Goal: Information Seeking & Learning: Find specific fact

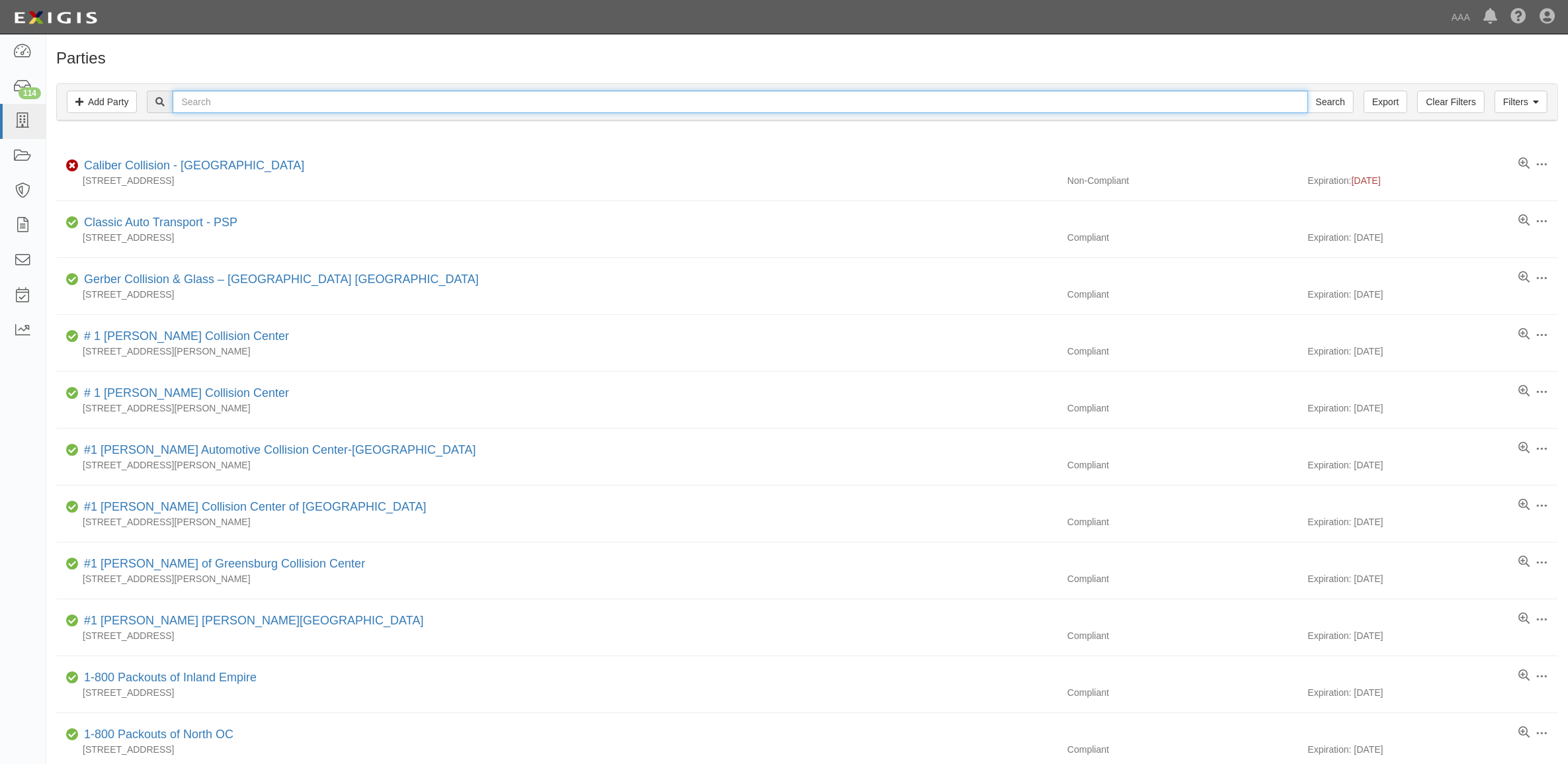
click at [233, 101] on input "text" at bounding box center [740, 101] width 1135 height 22
type input "1603639"
click at [1308, 90] on input "Search" at bounding box center [1331, 101] width 46 height 22
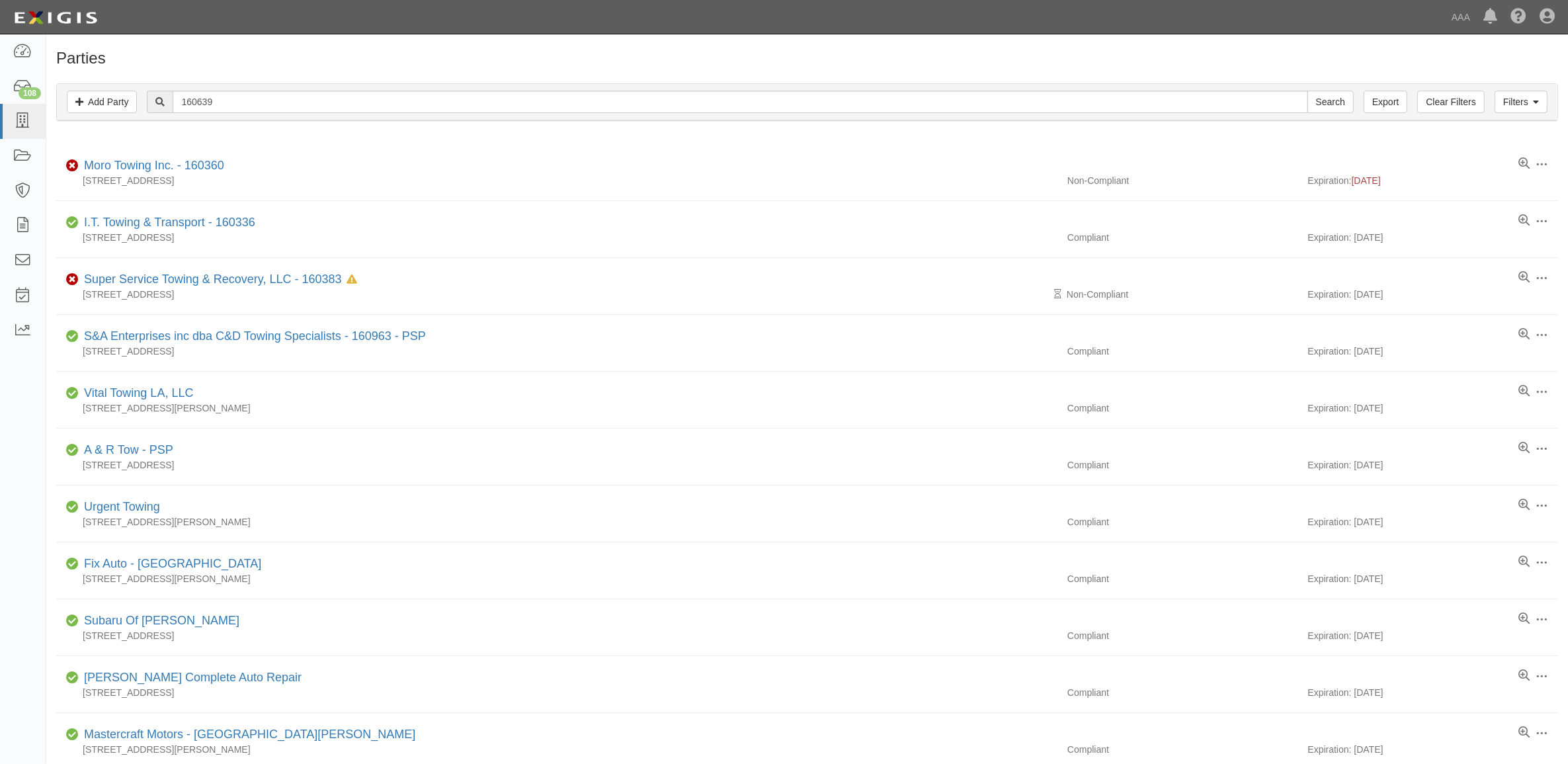
type input "160639"
click at [1308, 90] on input "Search" at bounding box center [1331, 101] width 46 height 22
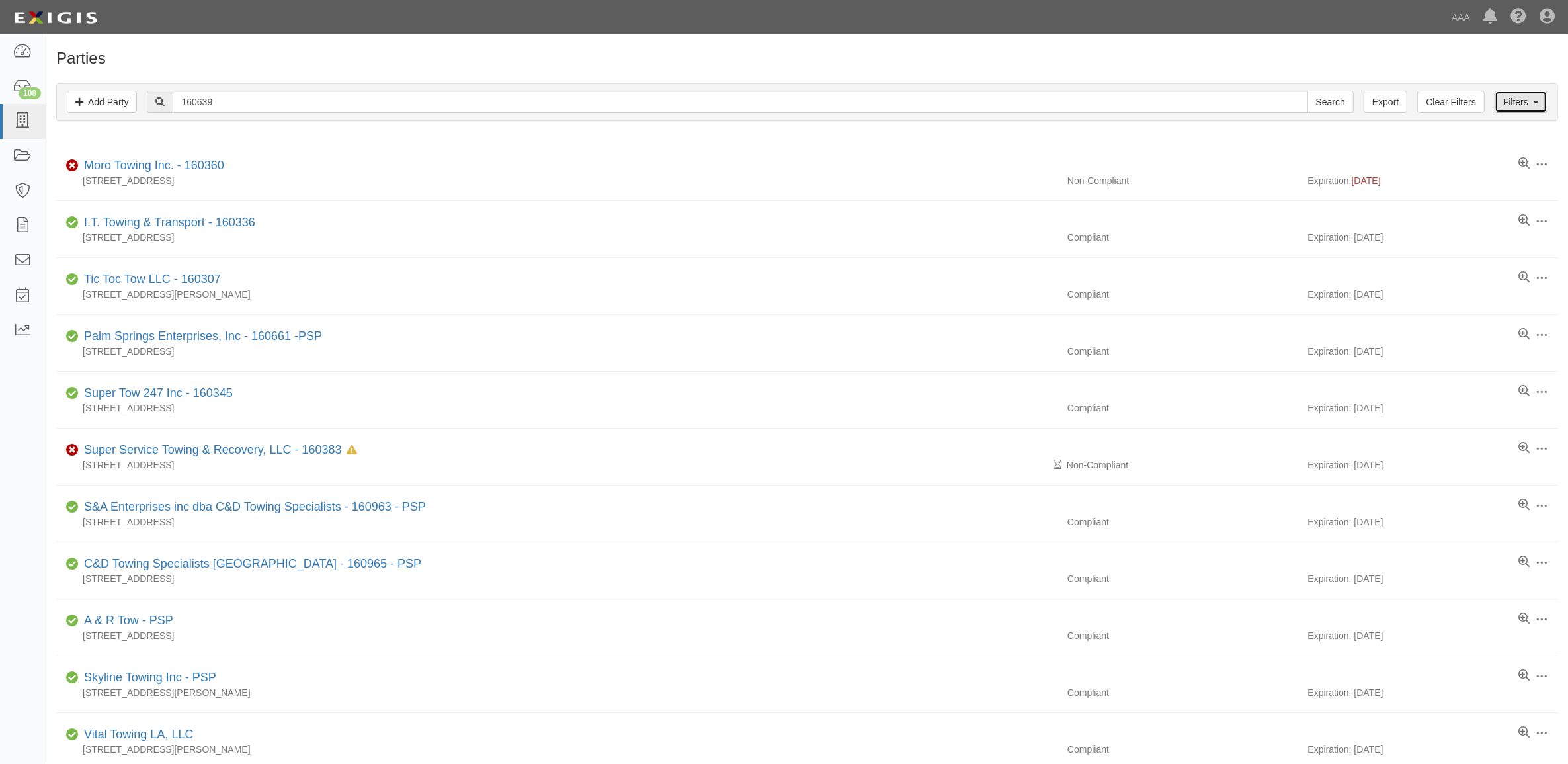
click at [1518, 107] on link "Filters" at bounding box center [1521, 101] width 53 height 22
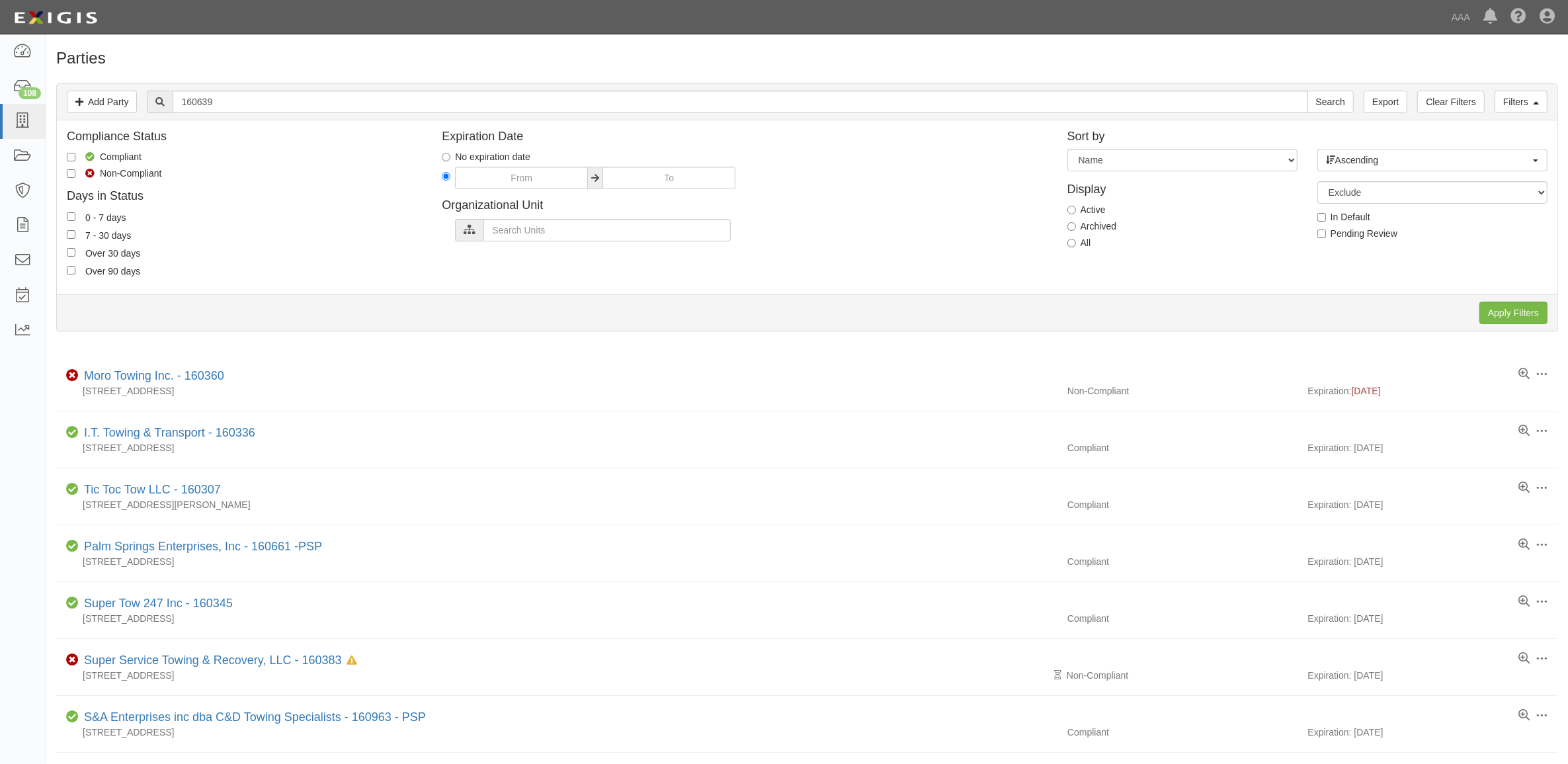
click at [1077, 244] on label "All" at bounding box center [1078, 243] width 24 height 13
click at [1076, 244] on input "All" at bounding box center [1071, 243] width 9 height 9
radio input "true"
click at [1495, 314] on input "Apply Filters" at bounding box center [1513, 313] width 68 height 22
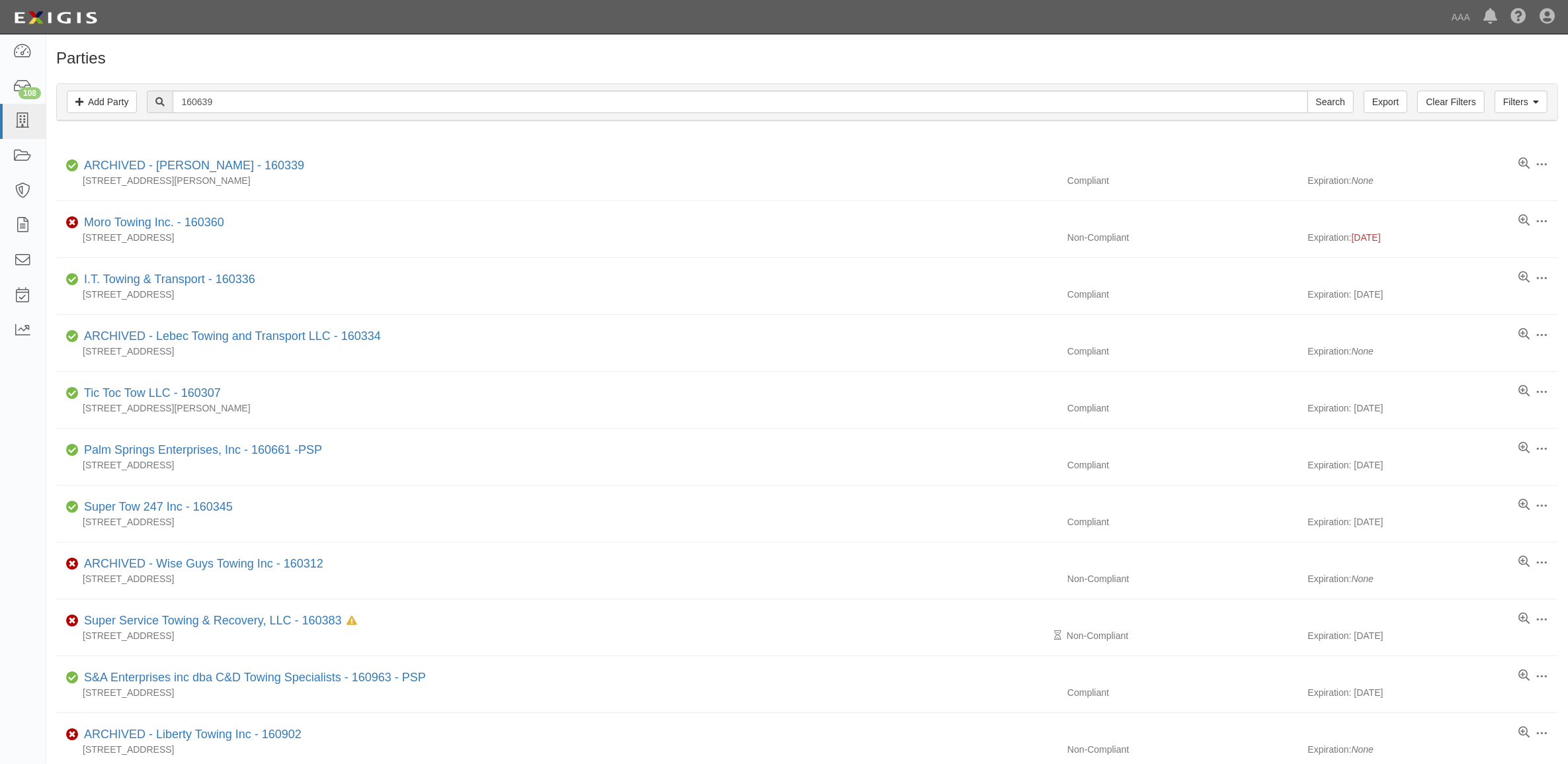
click at [281, 114] on div "Filters Add Party Clear Filters Export 160639 Search Filters" at bounding box center [807, 102] width 1501 height 36
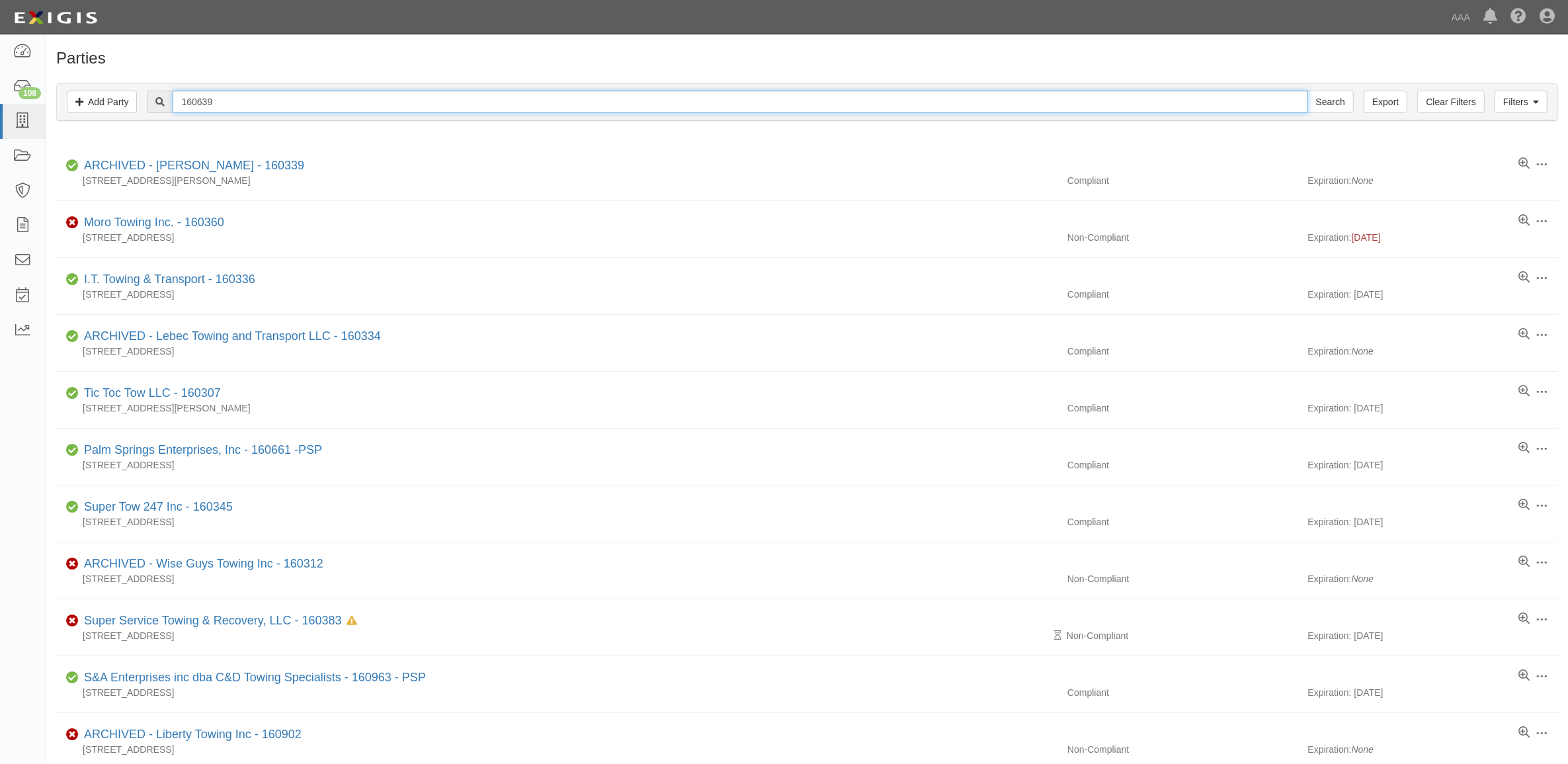
click at [268, 99] on input "160639" at bounding box center [740, 101] width 1135 height 22
type input "Star City"
click at [1308, 90] on input "Search" at bounding box center [1331, 101] width 46 height 22
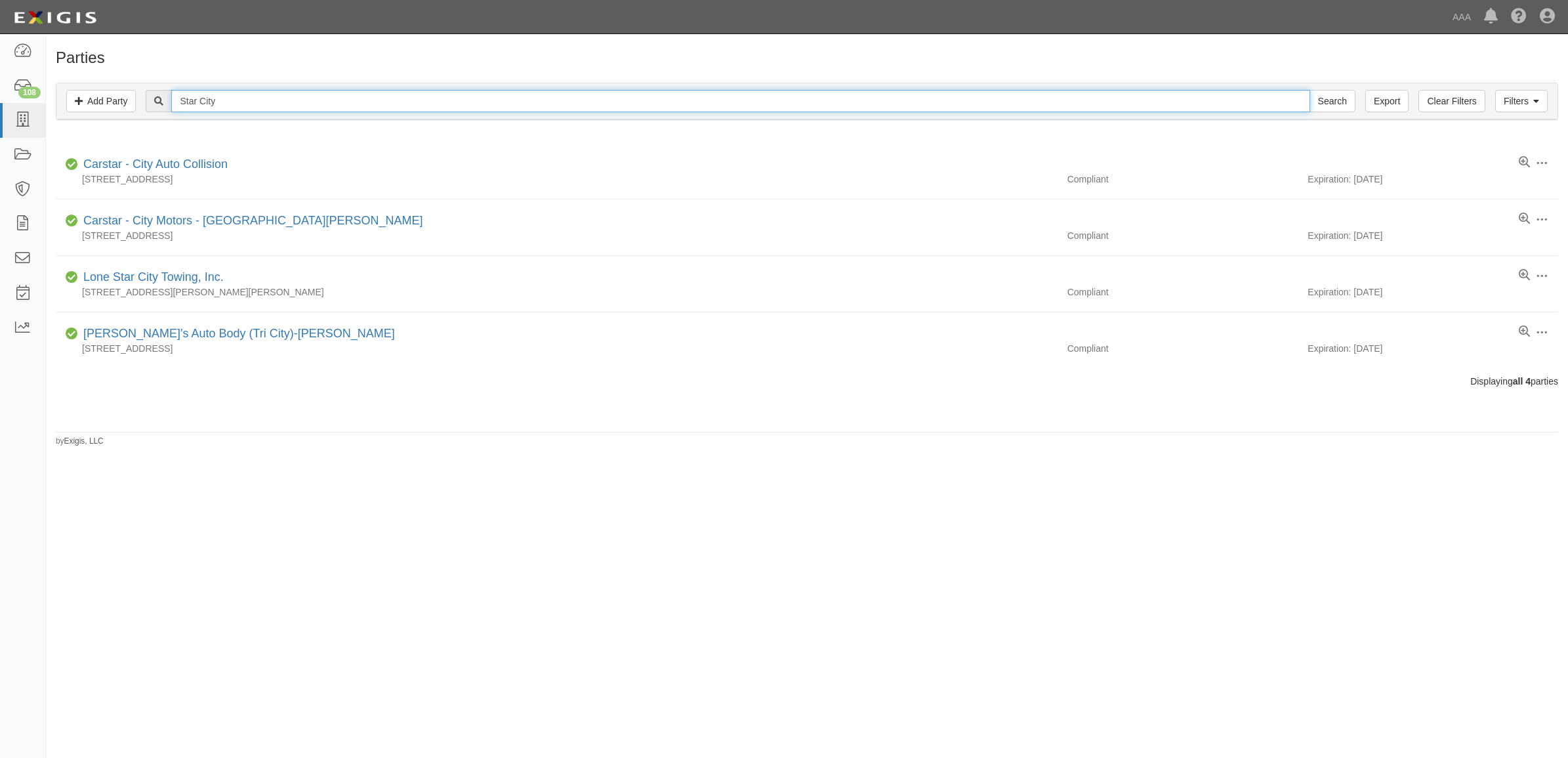
click at [394, 103] on input "Star City" at bounding box center [741, 100] width 1138 height 22
type input "CAE639"
click at [1310, 90] on input "Search" at bounding box center [1333, 100] width 46 height 22
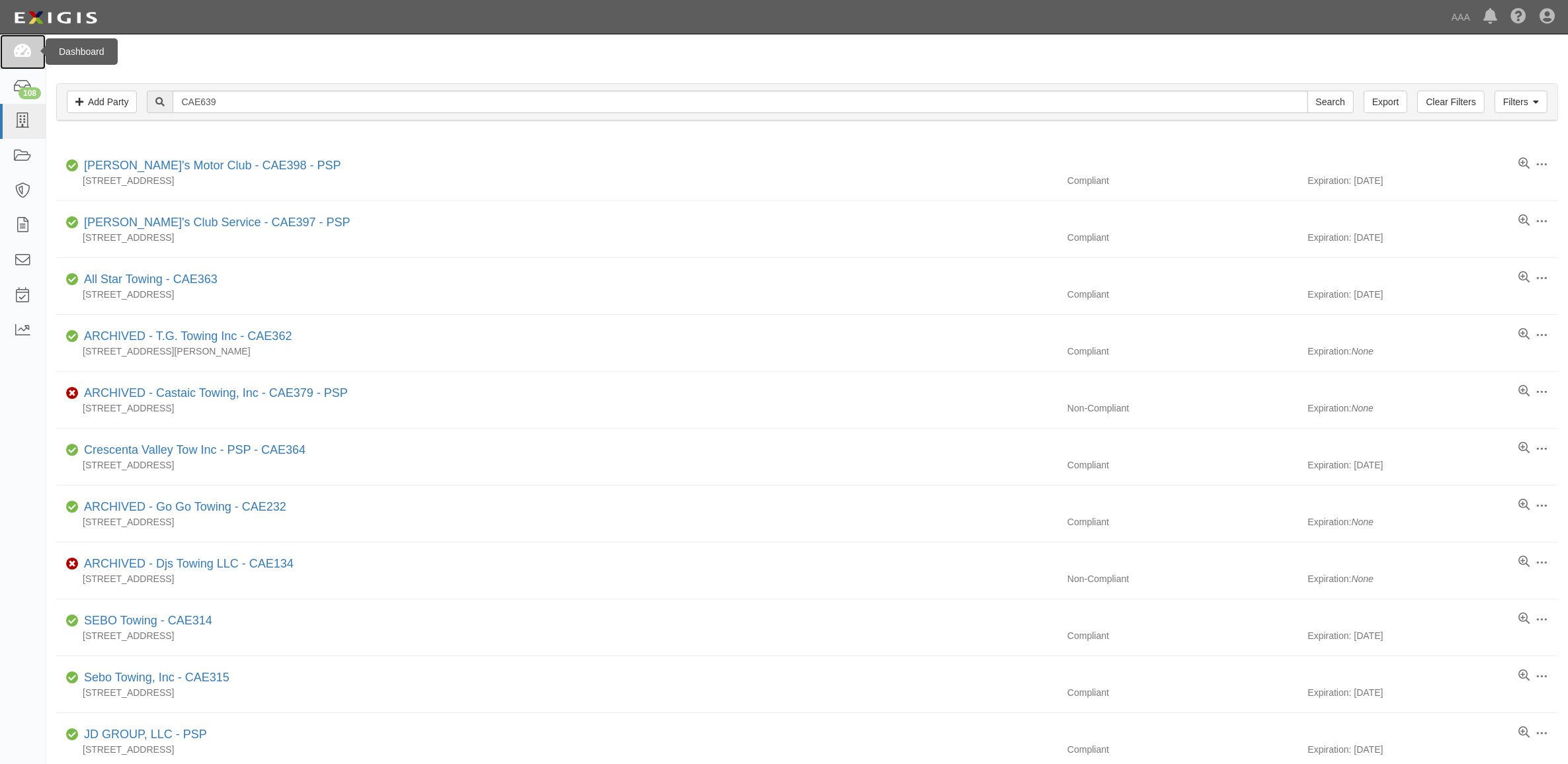
click at [31, 50] on icon at bounding box center [22, 51] width 19 height 15
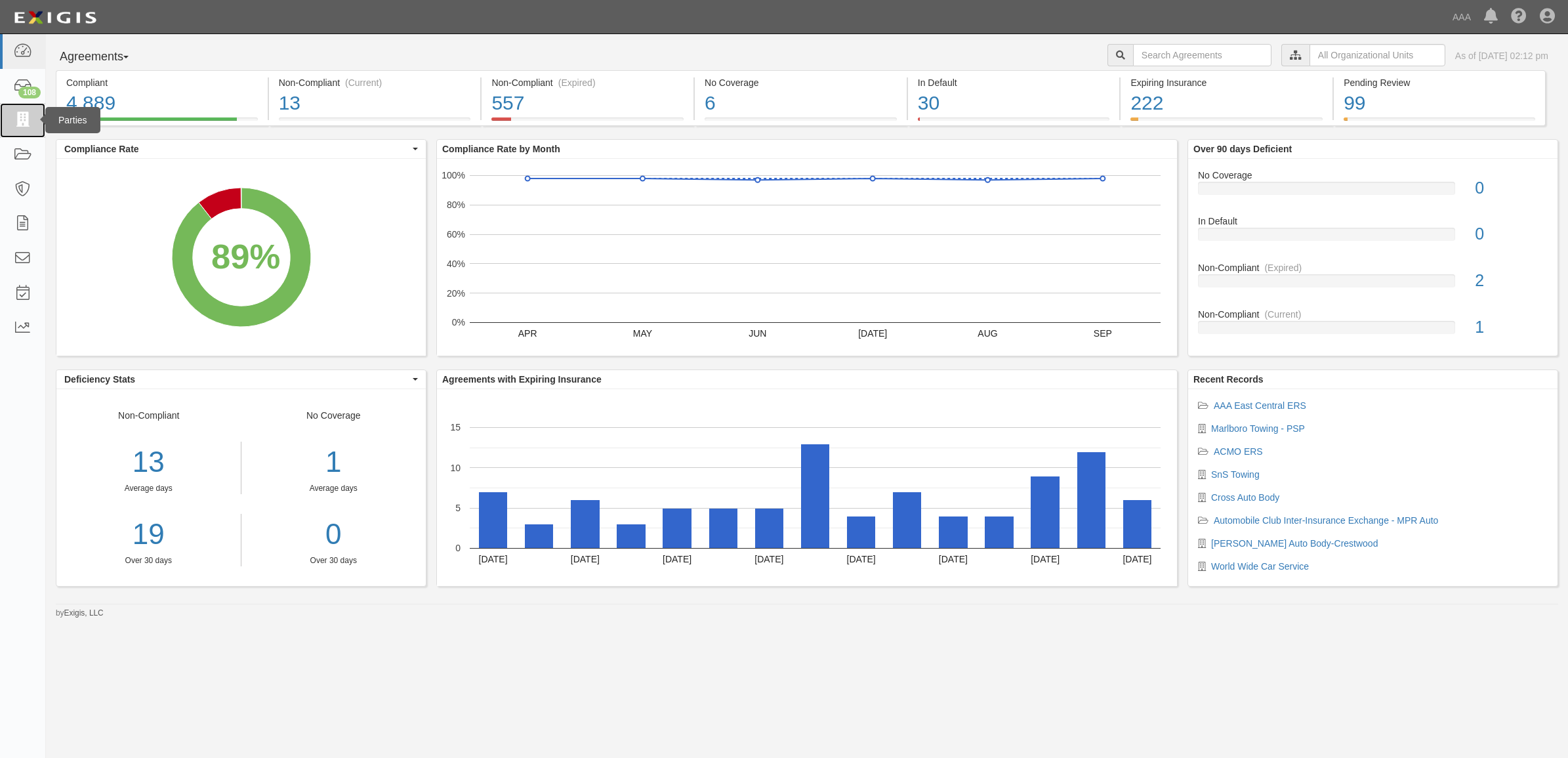
click at [25, 119] on icon at bounding box center [22, 119] width 18 height 15
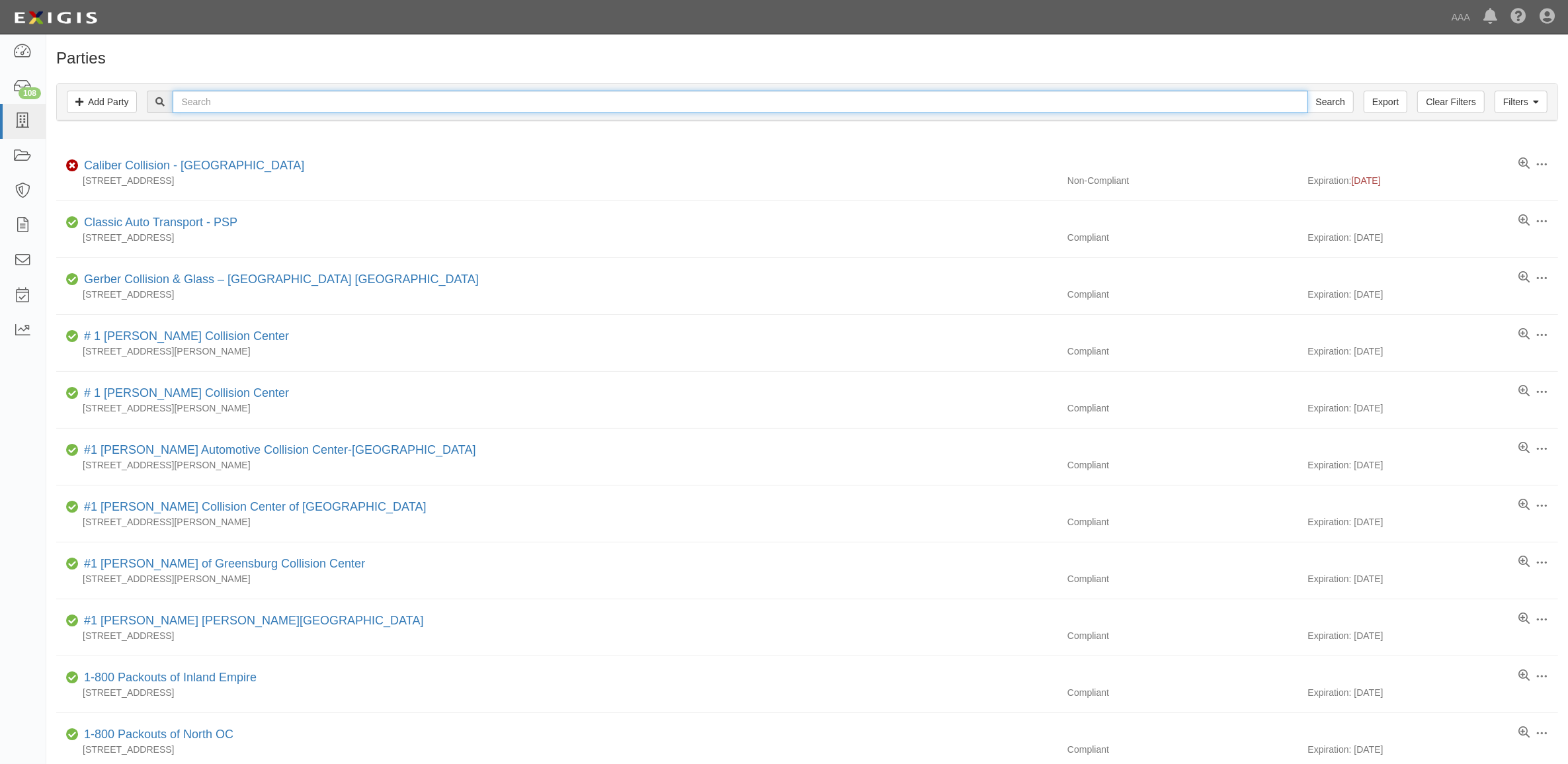
click at [364, 108] on input "text" at bounding box center [740, 101] width 1135 height 22
type input "160639"
click at [1308, 90] on input "Search" at bounding box center [1331, 101] width 46 height 22
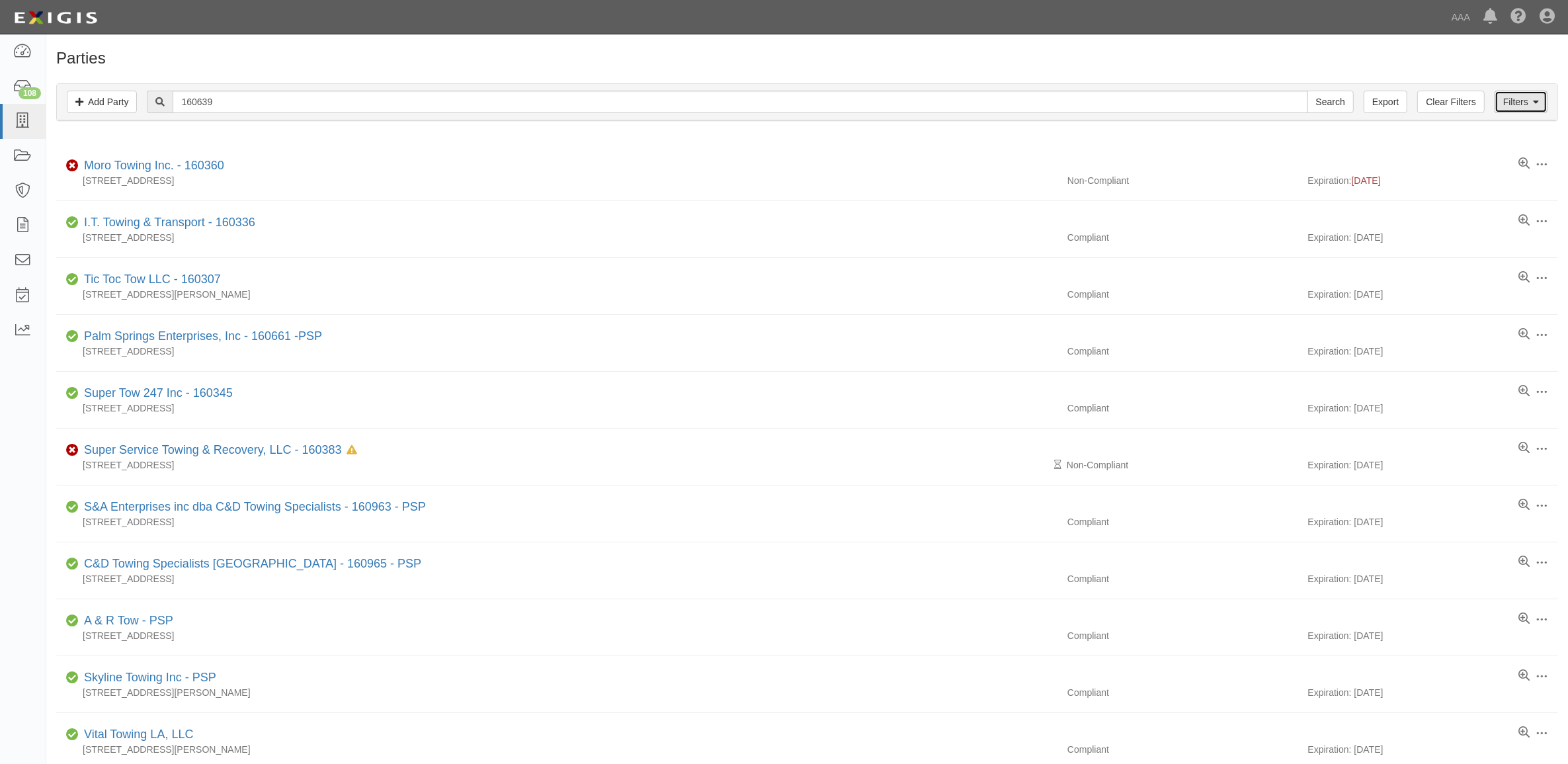
click at [1519, 103] on link "Filters" at bounding box center [1521, 101] width 53 height 22
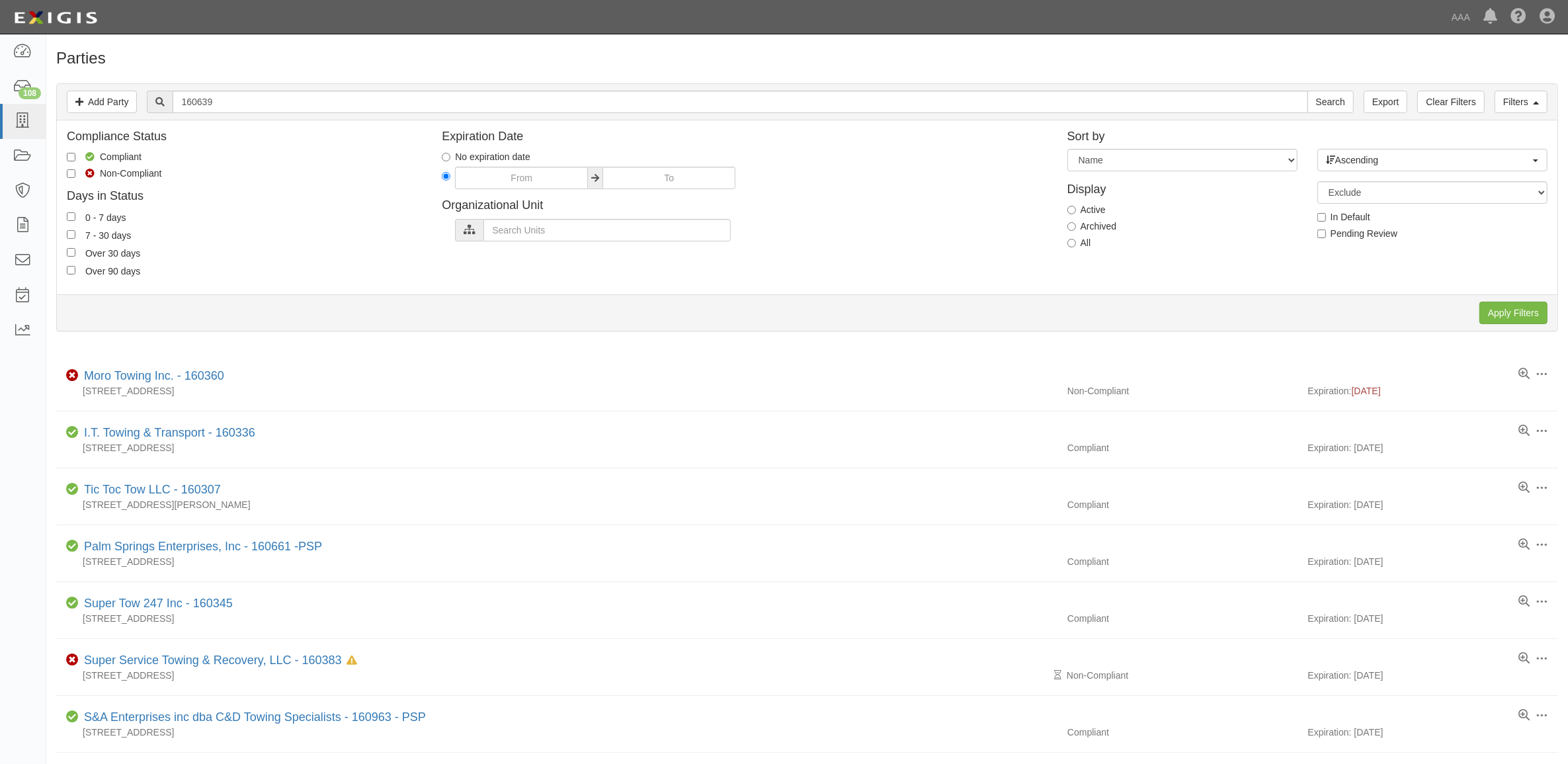
click at [1085, 245] on label "All" at bounding box center [1078, 243] width 24 height 13
click at [1076, 245] on input "All" at bounding box center [1071, 243] width 9 height 9
radio input "true"
click at [1501, 315] on input "Apply Filters" at bounding box center [1513, 313] width 68 height 22
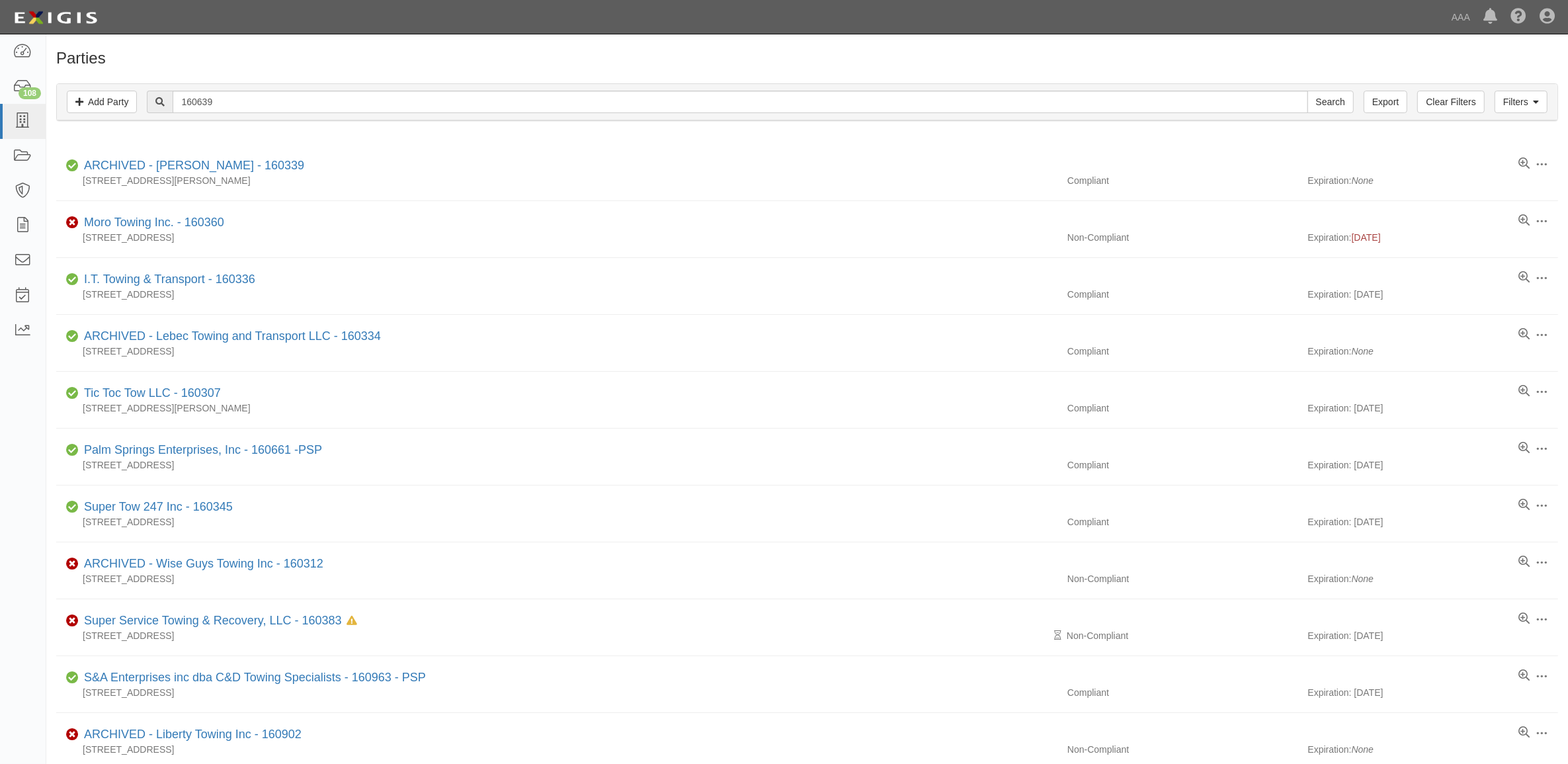
click at [302, 119] on div "Filters Add Party Clear Filters Export 160639 Search Filters" at bounding box center [807, 102] width 1501 height 36
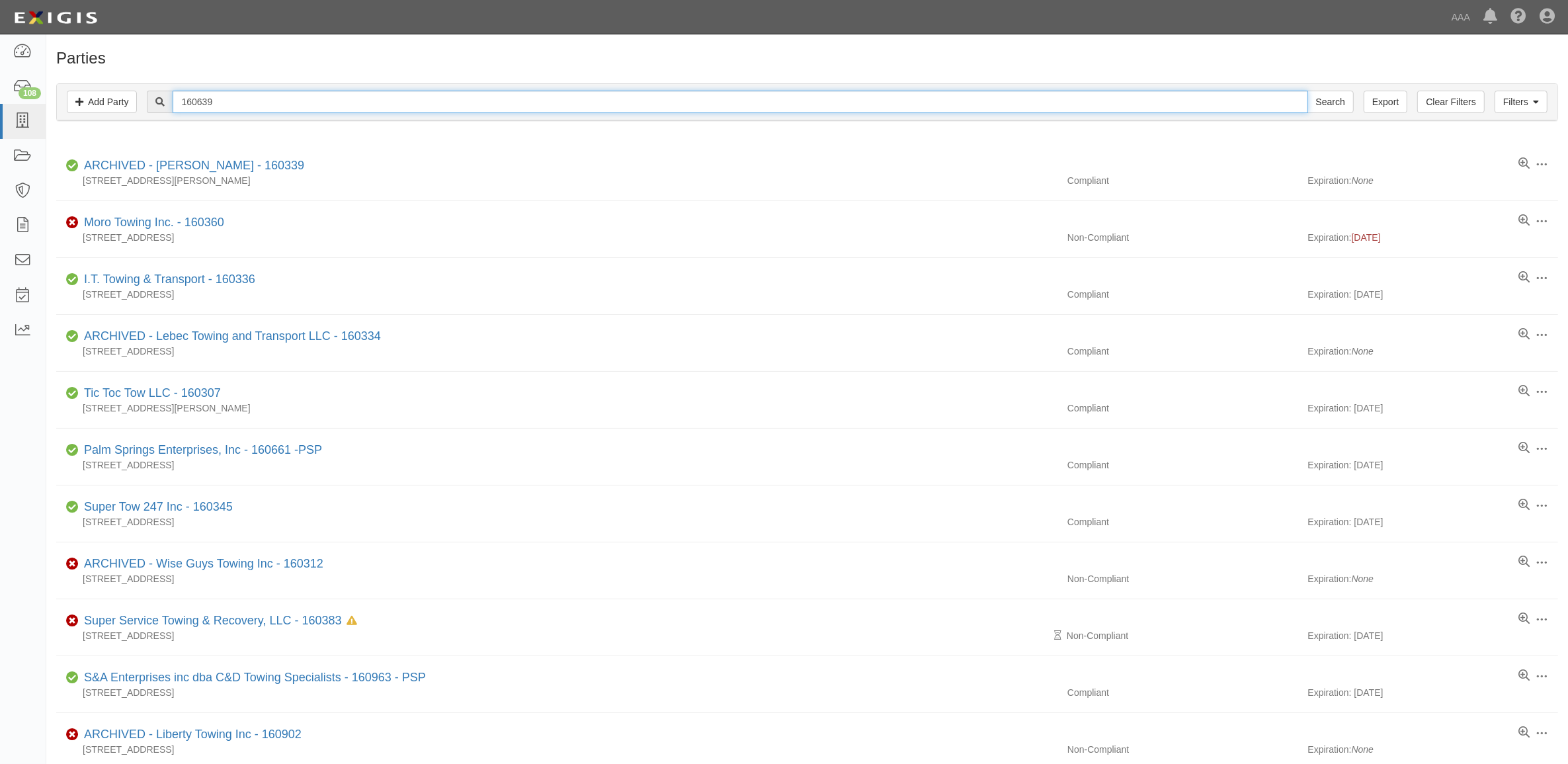
click at [295, 101] on input "160639" at bounding box center [740, 101] width 1135 height 22
type input "JD Group"
click at [1308, 90] on input "Search" at bounding box center [1331, 101] width 46 height 22
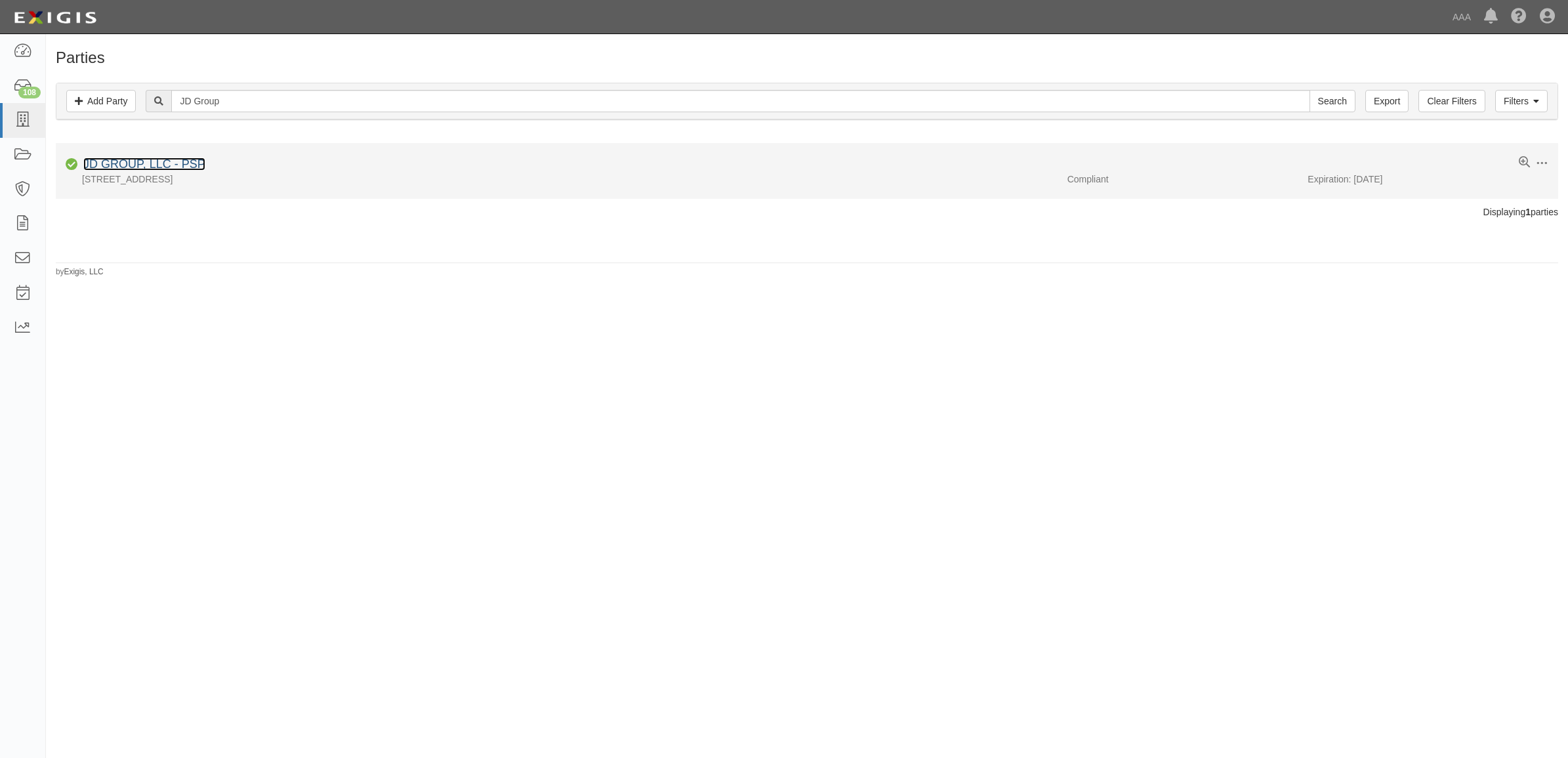
click at [172, 167] on link "JD GROUP, LLC - PSP" at bounding box center [144, 163] width 122 height 13
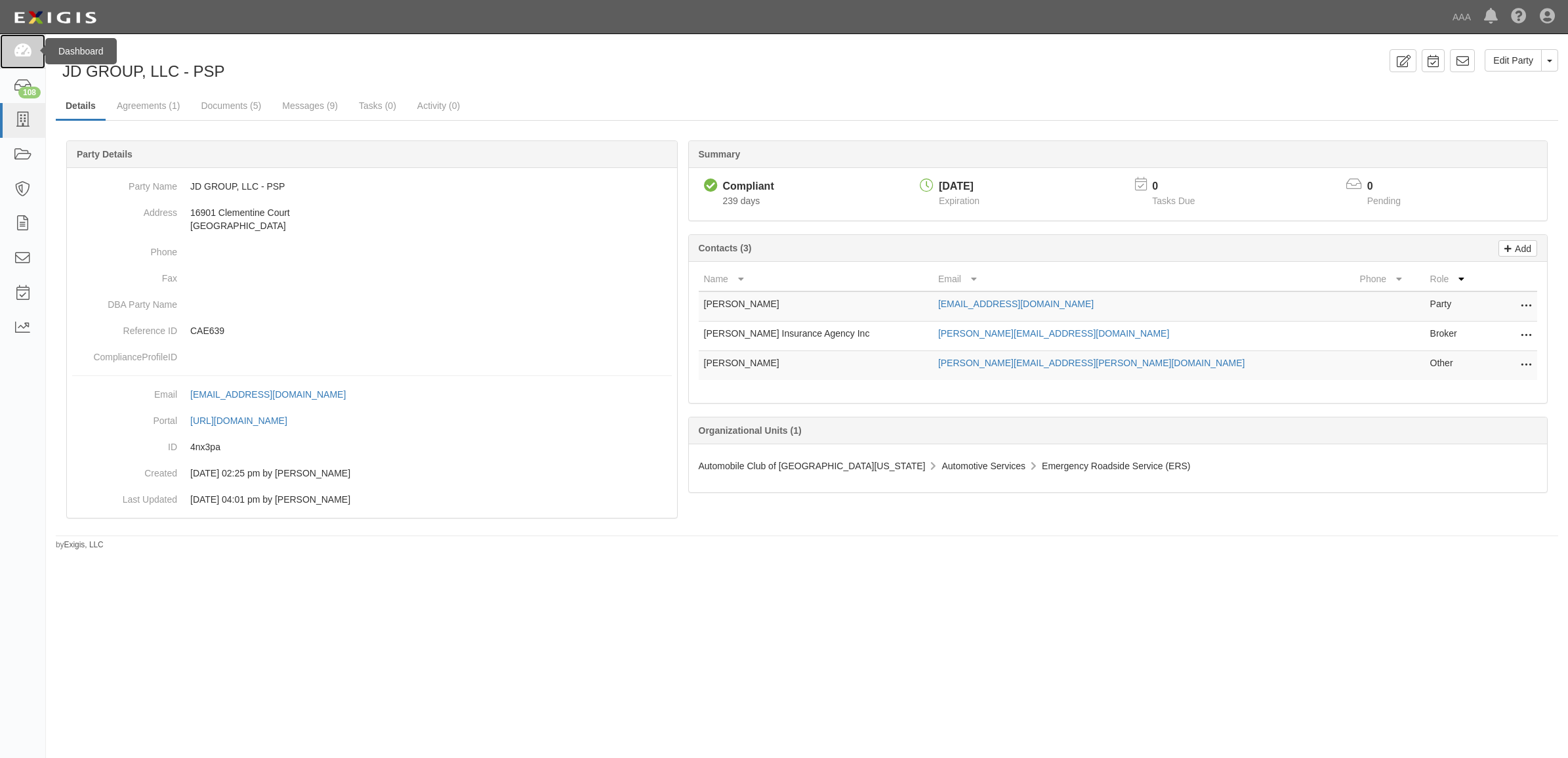
click at [17, 60] on link at bounding box center [23, 52] width 46 height 35
